Goal: Task Accomplishment & Management: Manage account settings

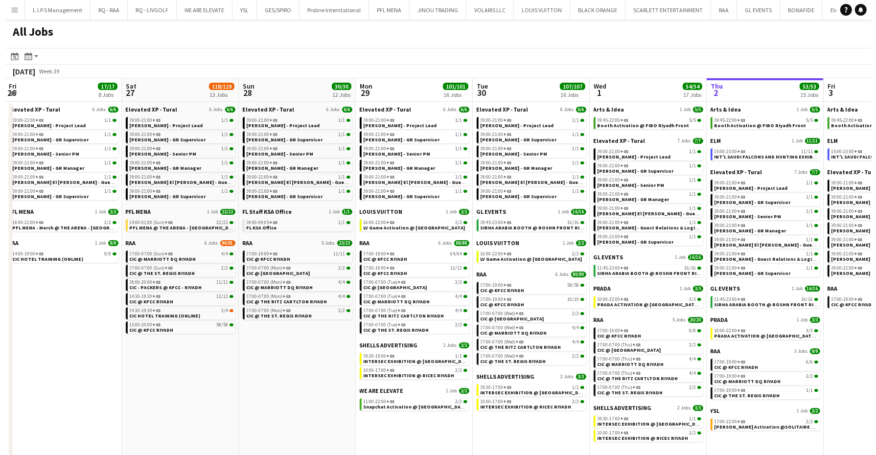
scroll to position [0, 203]
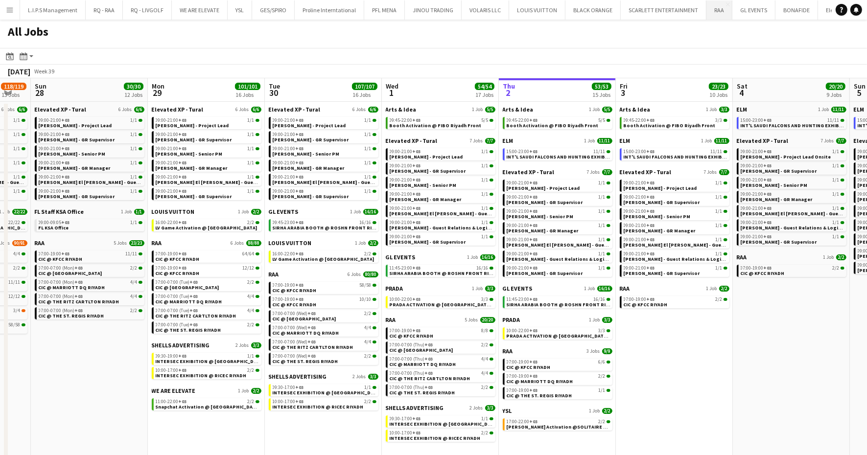
click at [714, 14] on button "RAA Close" at bounding box center [720, 9] width 26 height 19
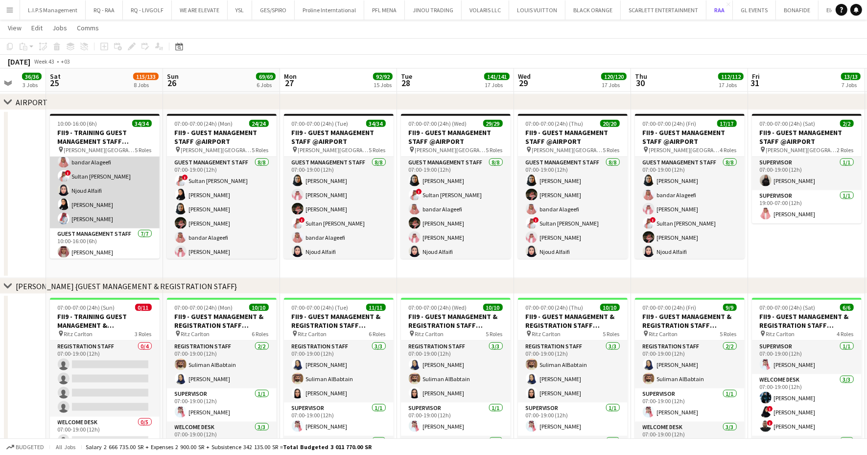
scroll to position [184, 0]
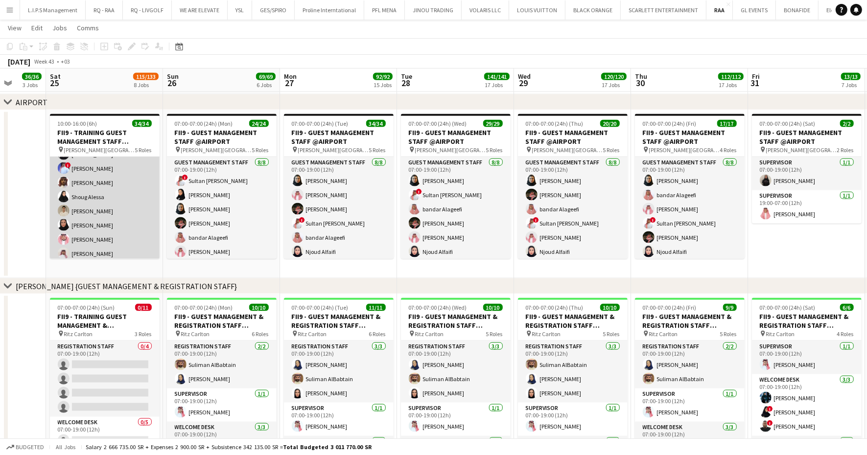
click at [123, 221] on app-card-role "Guest Management Staff 17/17 10:00-16:00 (6h) ALMUHANNAD SALEM Majed Almarzuqi …" at bounding box center [105, 232] width 110 height 260
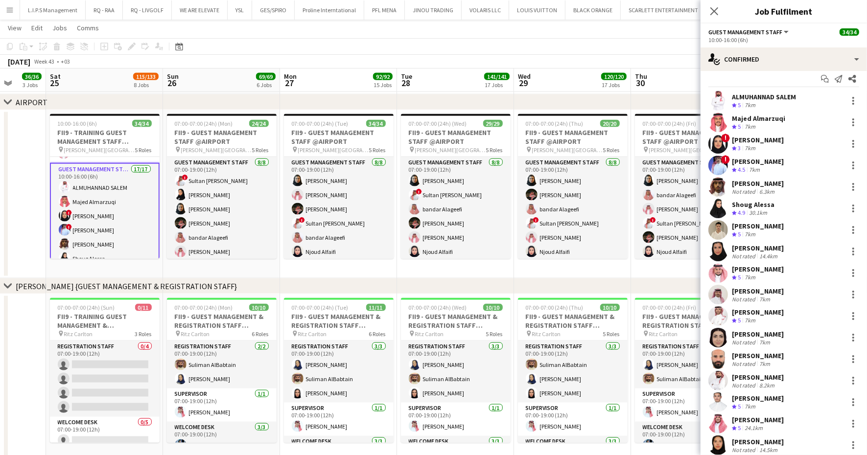
scroll to position [0, 0]
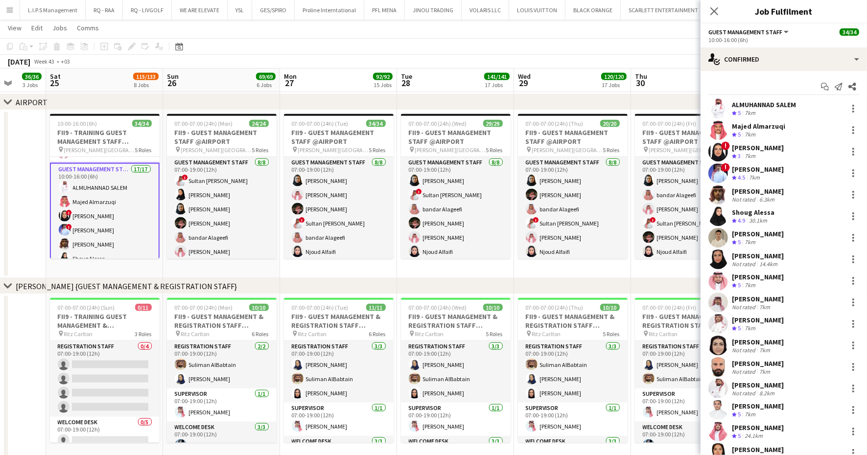
click at [532, 42] on app-toolbar "Copy Paste Paste Ctrl+V Paste with crew Ctrl+Shift+V Paste linked Job [GEOGRAPH…" at bounding box center [433, 46] width 867 height 17
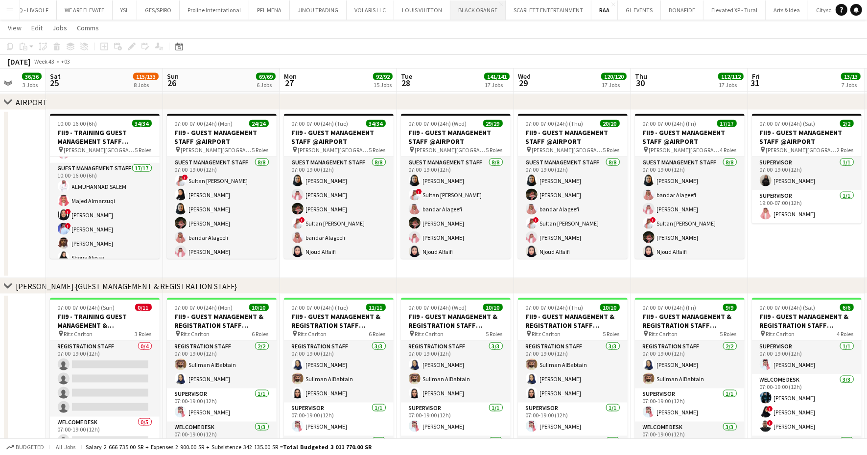
scroll to position [0, 144]
click at [737, 11] on button "Arts & Idea Close" at bounding box center [758, 9] width 43 height 19
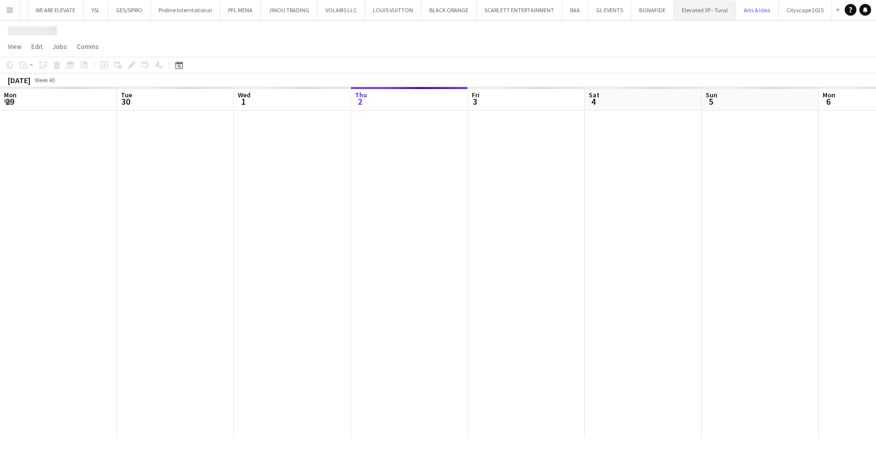
scroll to position [0, 135]
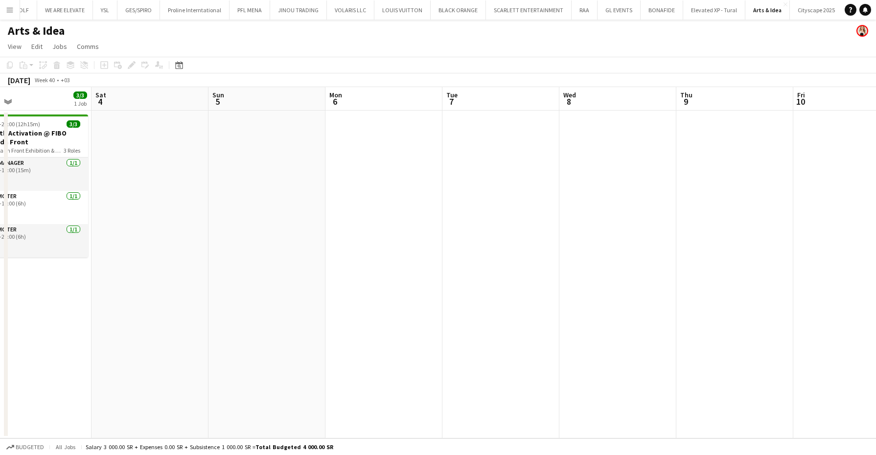
drag, startPoint x: 613, startPoint y: 257, endPoint x: 501, endPoint y: 263, distance: 111.8
click at [354, 274] on app-calendar-viewport "Tue 30 Wed 1 5/5 1 Job Thu 2 5/5 1 Job Fri 3 3/3 1 Job Sat 4 Sun 5 Mon 6 Tue 7 …" at bounding box center [438, 263] width 876 height 352
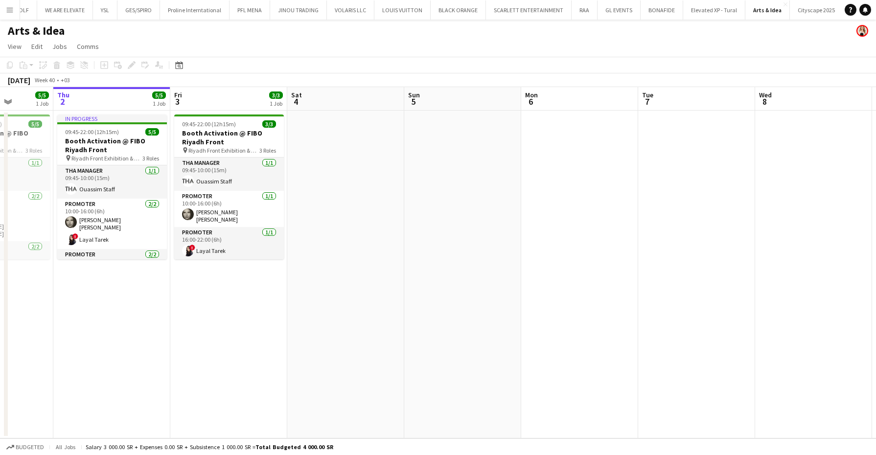
drag, startPoint x: 382, startPoint y: 278, endPoint x: 569, endPoint y: 262, distance: 187.7
click at [569, 262] on app-calendar-viewport "Mon 29 Tue 30 Wed 1 5/5 1 Job Thu 2 5/5 1 Job Fri 3 3/3 1 Job Sat 4 Sun 5 Mon 6…" at bounding box center [438, 263] width 876 height 352
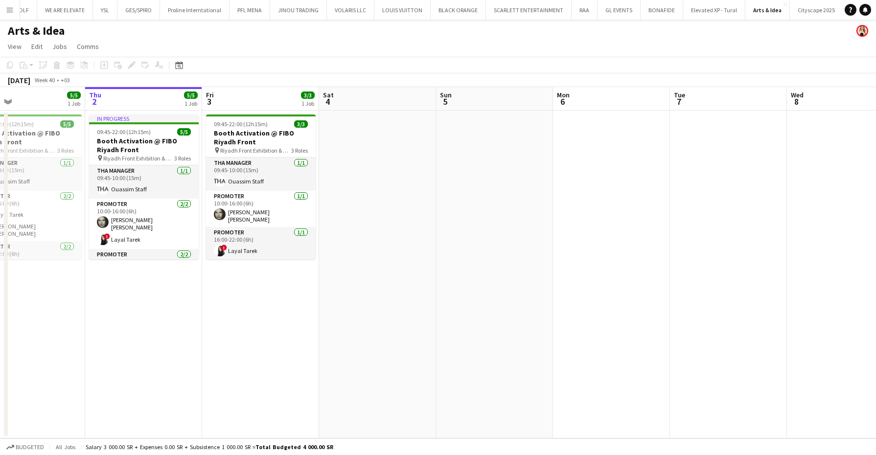
scroll to position [0, 250]
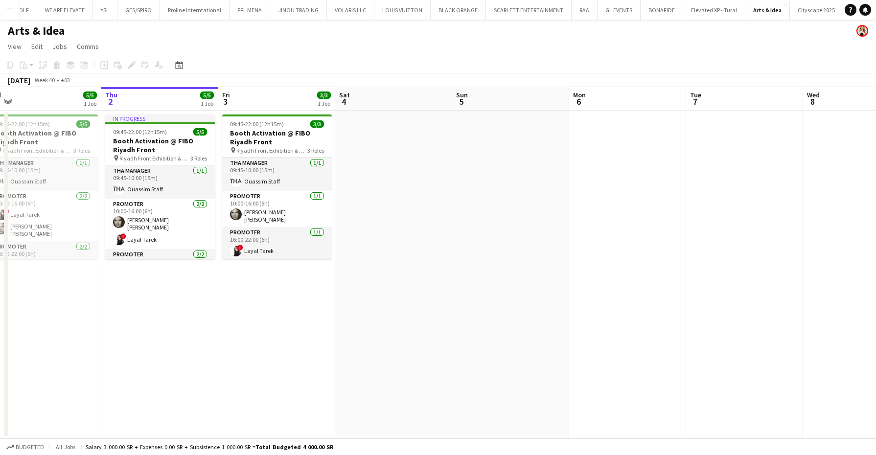
drag, startPoint x: 337, startPoint y: 280, endPoint x: 384, endPoint y: 281, distance: 47.5
click at [384, 281] on app-calendar-viewport "Mon 29 Tue 30 Wed 1 5/5 1 Job Thu 2 5/5 1 Job Fri 3 3/3 1 Job Sat 4 Sun 5 Mon 6…" at bounding box center [438, 263] width 876 height 352
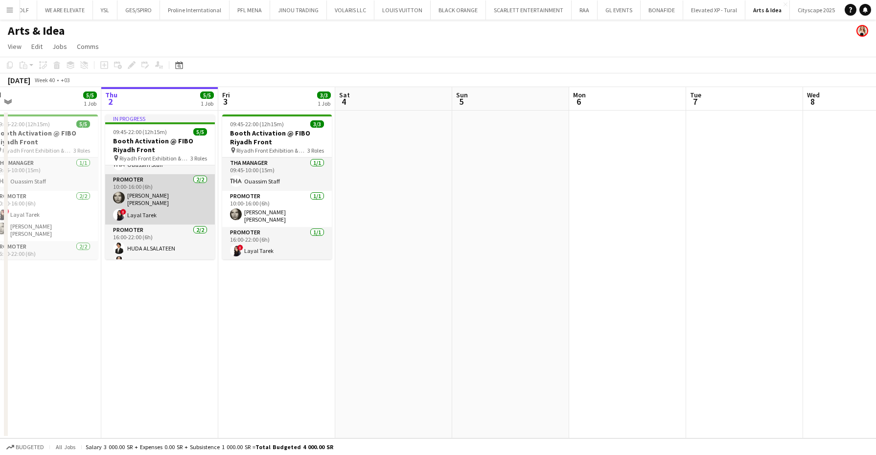
scroll to position [34, 0]
